Goal: Transaction & Acquisition: Purchase product/service

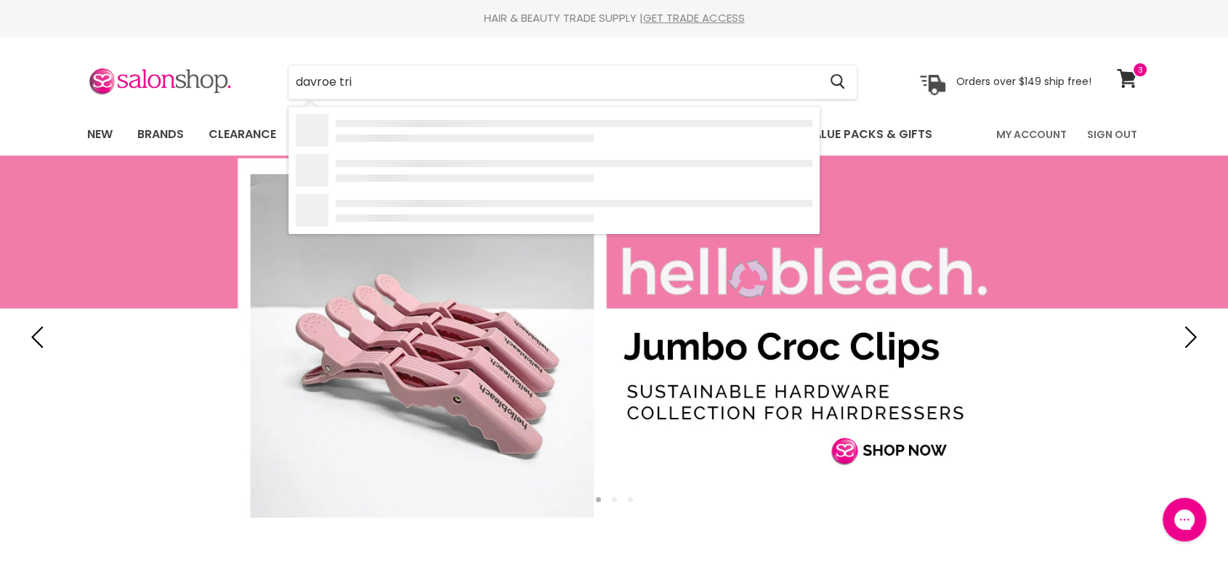
type input "davroe trio"
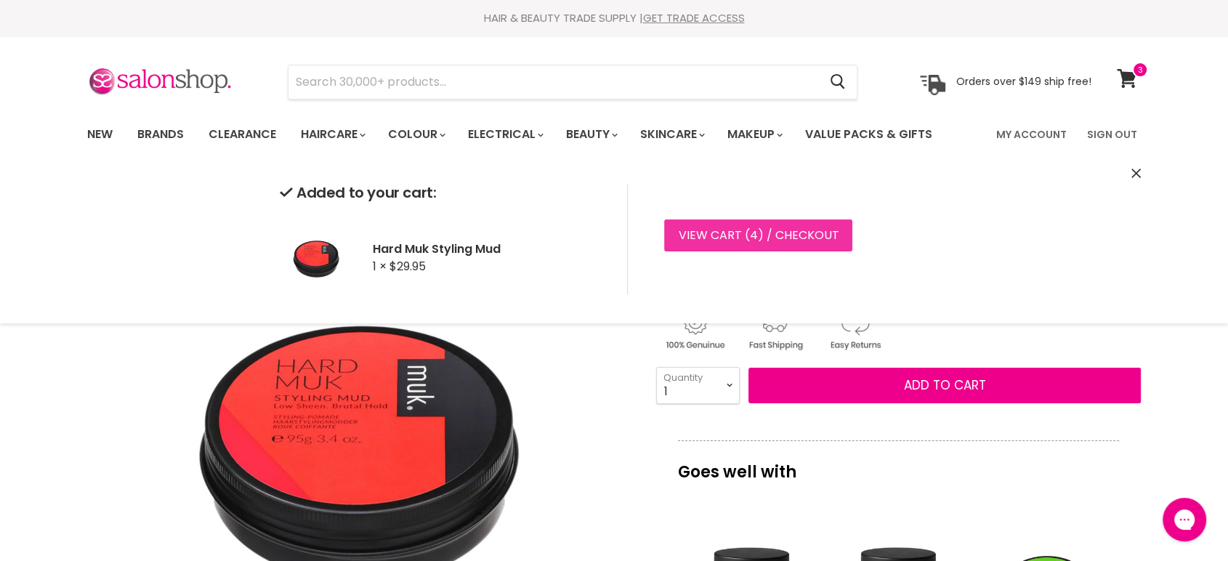
click at [729, 242] on link "View cart ( 4 ) / Checkout" at bounding box center [758, 235] width 188 height 32
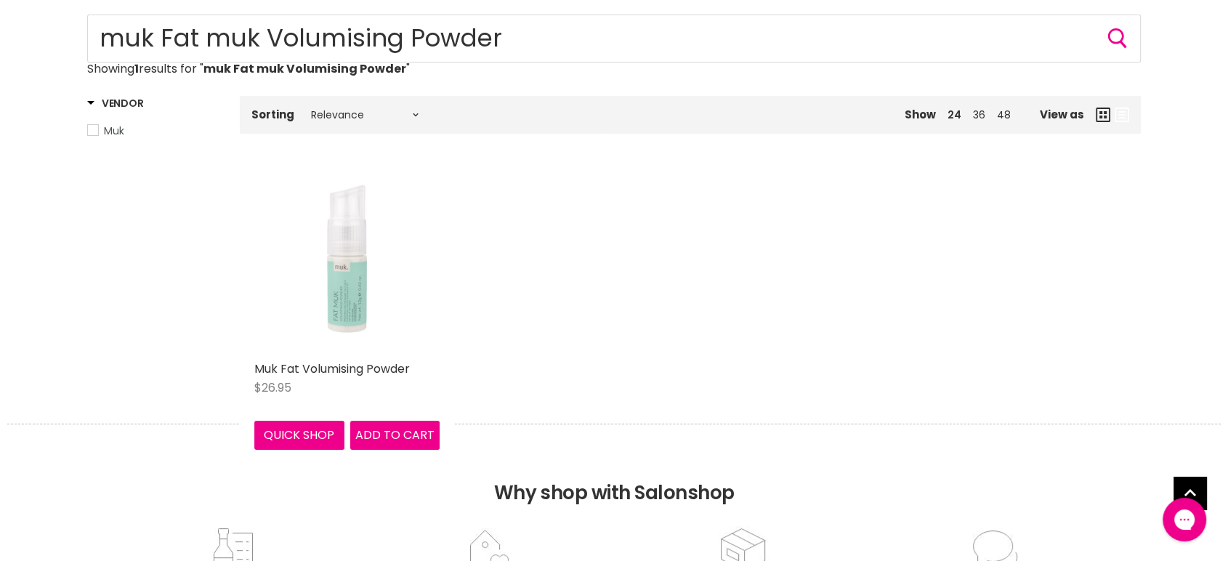
type input "muk Fat muk Volumising Powder"
click at [353, 258] on img "Main content" at bounding box center [346, 261] width 185 height 185
